Goal: Check status: Check status

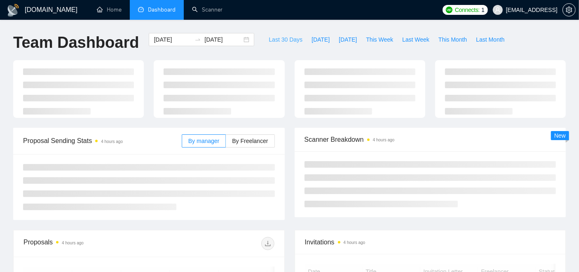
click at [273, 42] on span "Last 30 Days" at bounding box center [285, 39] width 34 height 9
type input "[DATE]"
